Goal: Navigation & Orientation: Find specific page/section

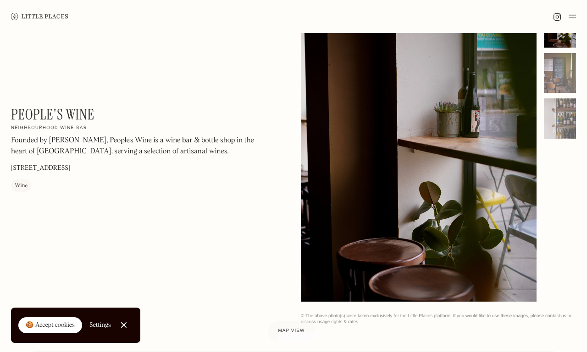
scroll to position [37, 0]
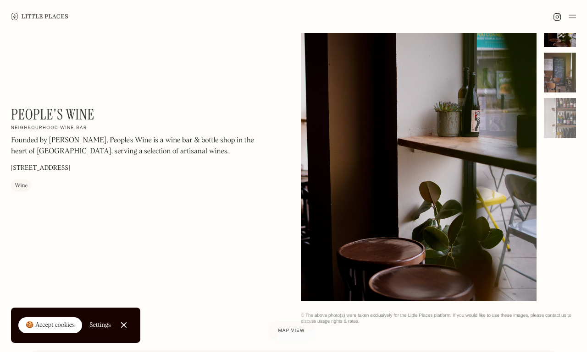
click at [557, 74] on div at bounding box center [559, 73] width 32 height 40
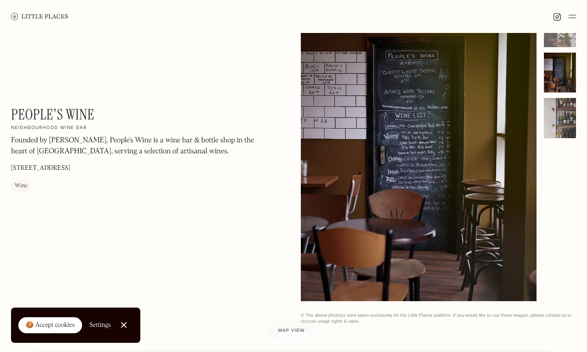
click at [563, 110] on div at bounding box center [559, 118] width 32 height 40
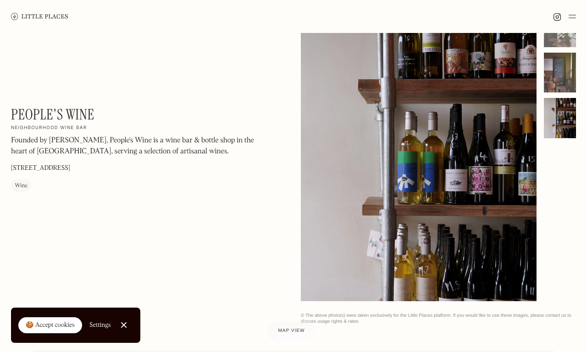
click at [561, 70] on div at bounding box center [559, 73] width 32 height 40
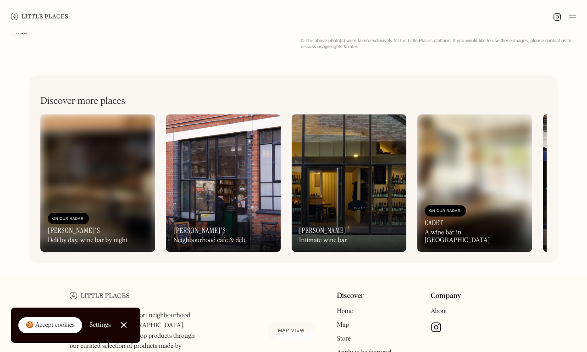
scroll to position [353, 0]
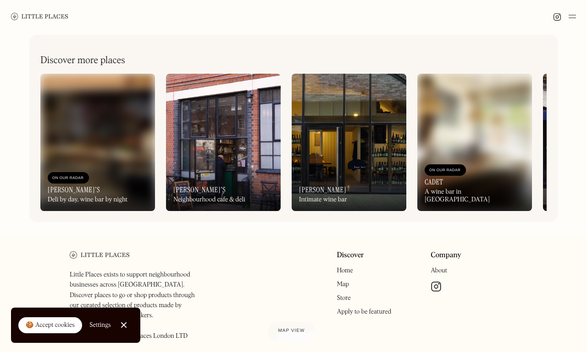
click at [367, 171] on div "On Our Radar Yuki Bar Intimate wine bar" at bounding box center [348, 186] width 115 height 50
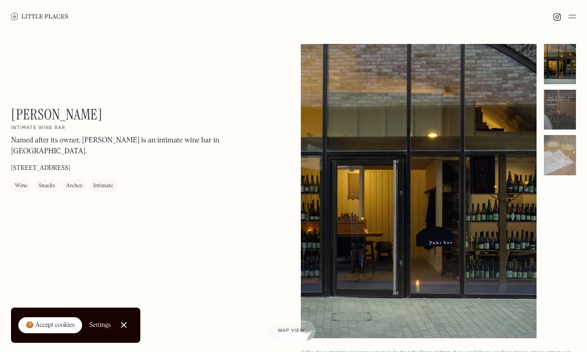
click at [550, 107] on div at bounding box center [559, 110] width 32 height 40
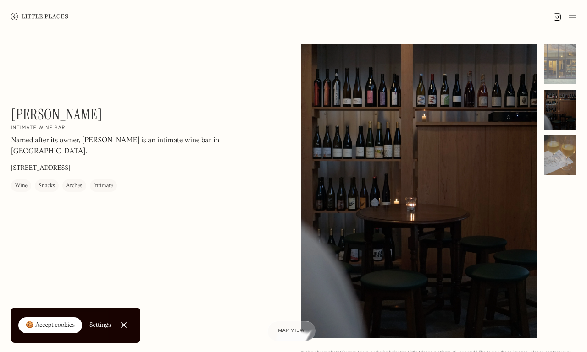
click at [561, 142] on div at bounding box center [559, 155] width 32 height 40
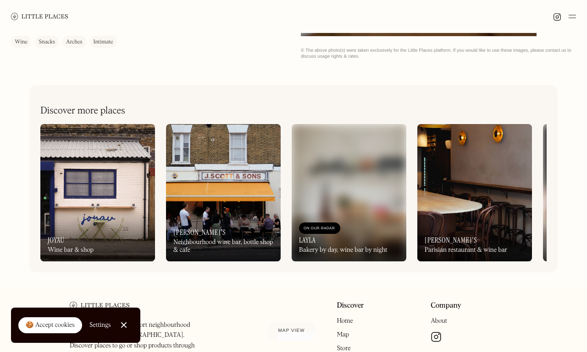
scroll to position [304, 0]
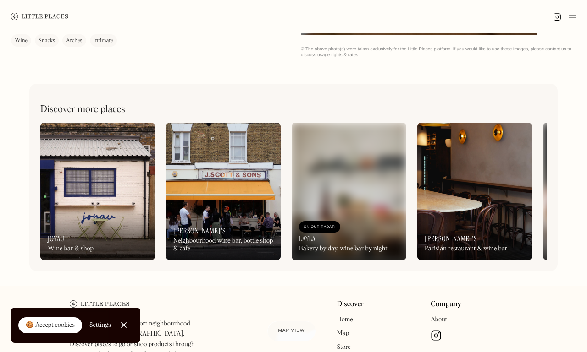
click at [118, 215] on div "On Our Radar Joyau Wine bar & shop" at bounding box center [97, 235] width 115 height 50
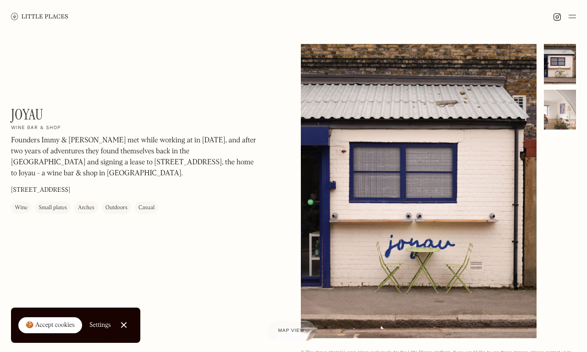
click at [556, 92] on div at bounding box center [559, 110] width 32 height 40
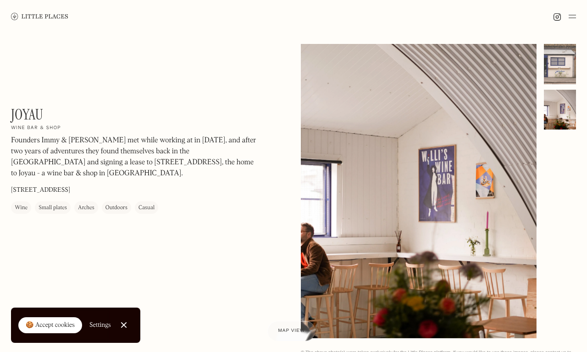
click at [560, 67] on div at bounding box center [559, 64] width 32 height 40
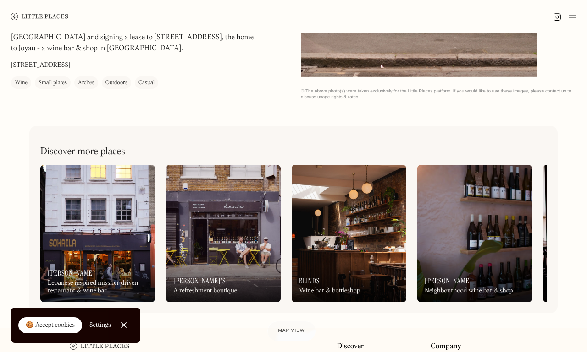
scroll to position [263, 0]
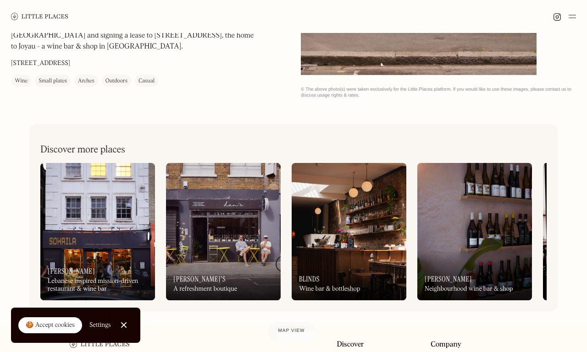
click at [352, 246] on img at bounding box center [348, 231] width 115 height 137
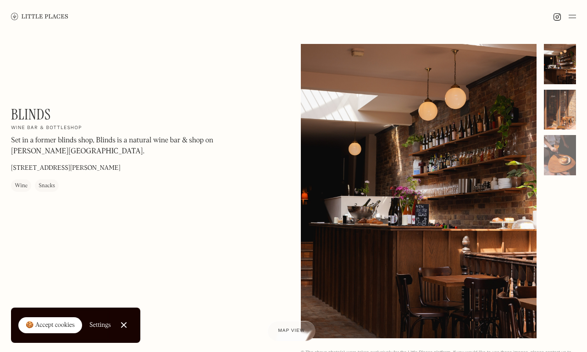
click at [568, 110] on div at bounding box center [559, 110] width 32 height 40
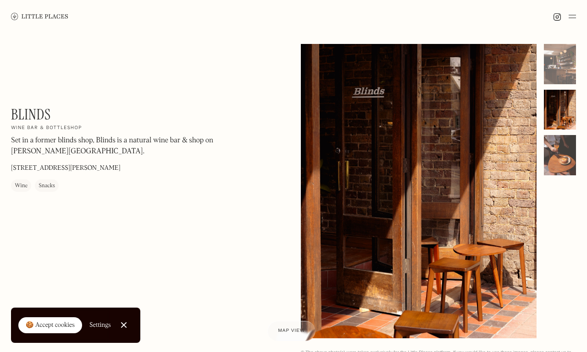
click at [566, 143] on div at bounding box center [559, 155] width 32 height 40
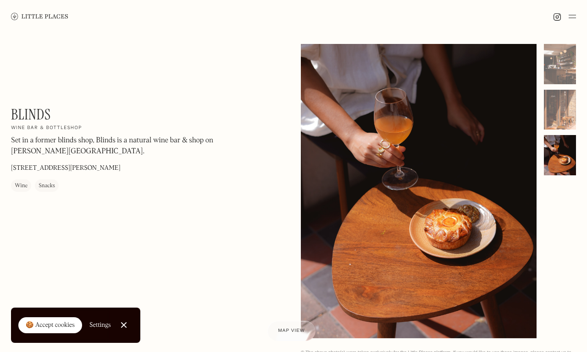
click at [568, 15] on div at bounding box center [564, 16] width 23 height 11
click at [568, 15] on img at bounding box center [571, 16] width 7 height 11
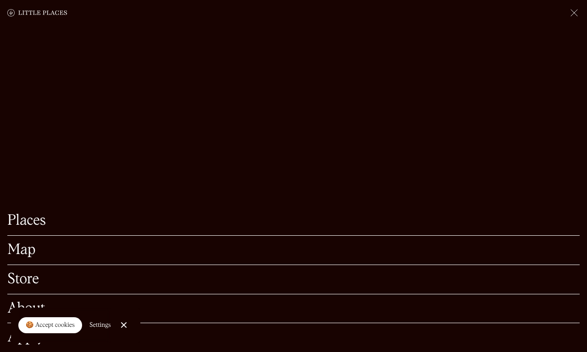
click at [23, 243] on link "Map" at bounding box center [293, 250] width 572 height 14
